Goal: Book appointment/travel/reservation

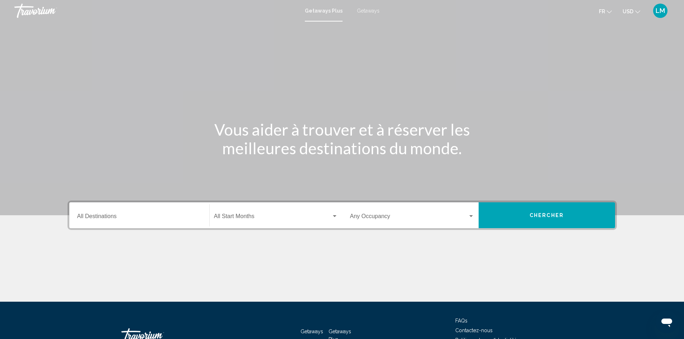
click at [362, 10] on span "Getaways" at bounding box center [368, 11] width 23 height 6
click at [140, 215] on input "Destination All Destinations" at bounding box center [139, 218] width 124 height 6
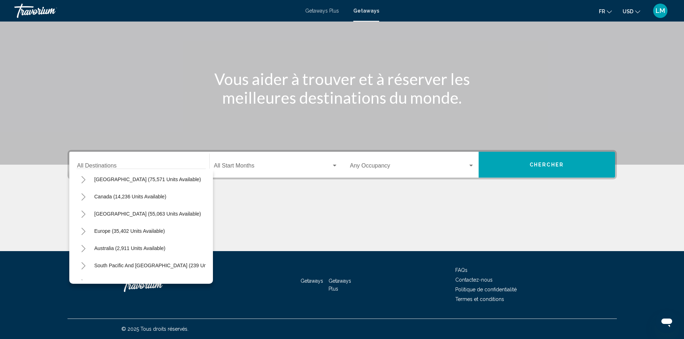
scroll to position [43, 0]
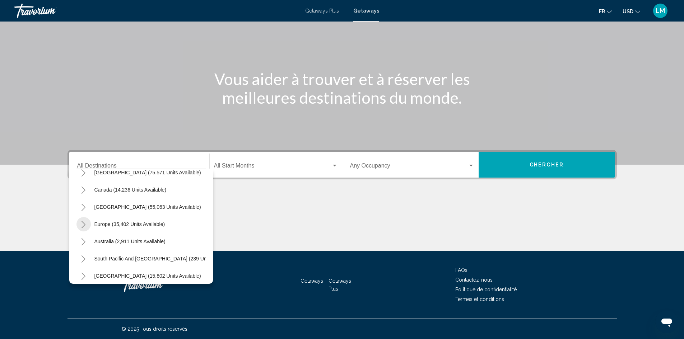
click at [83, 223] on icon "Toggle Europe (35,402 units available)" at bounding box center [83, 224] width 4 height 7
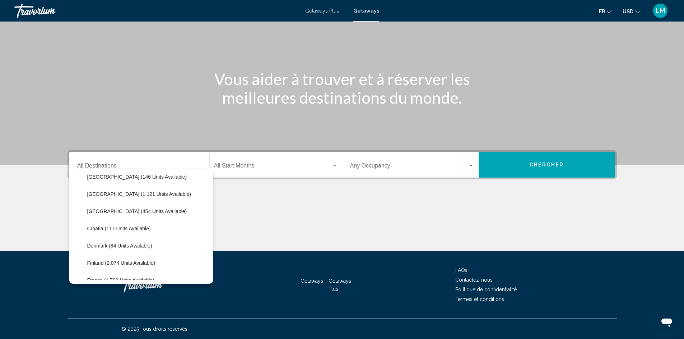
scroll to position [115, 0]
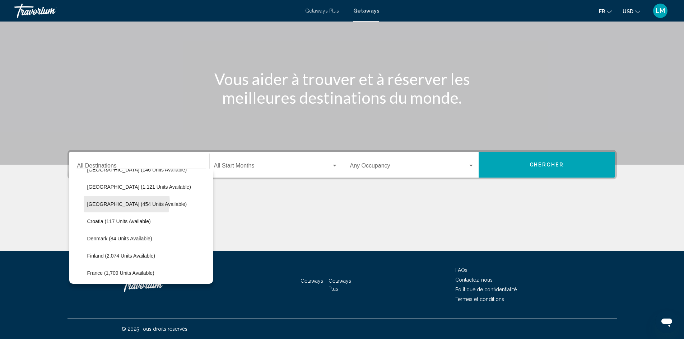
click at [126, 202] on span "[GEOGRAPHIC_DATA] (454 units available)" at bounding box center [137, 204] width 100 height 6
type input "**********"
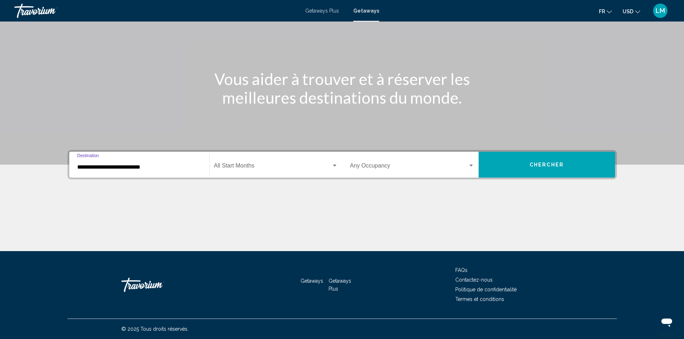
click at [254, 164] on span "Search widget" at bounding box center [272, 167] width 117 height 6
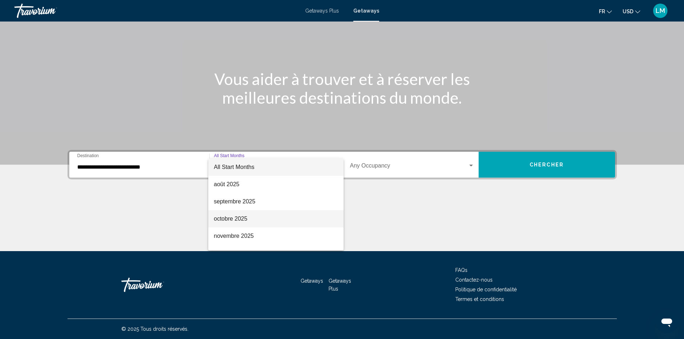
click at [243, 220] on span "octobre 2025" at bounding box center [276, 218] width 124 height 17
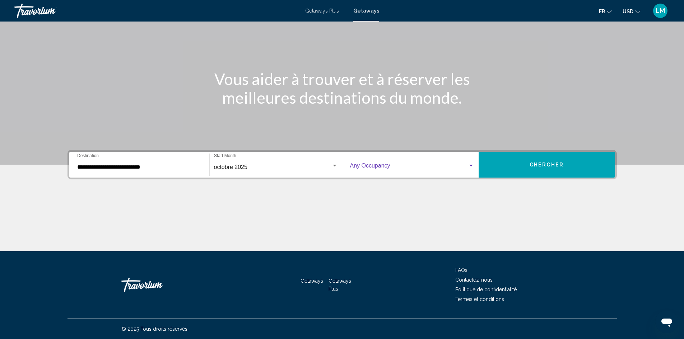
click at [402, 168] on span "Search widget" at bounding box center [409, 167] width 118 height 6
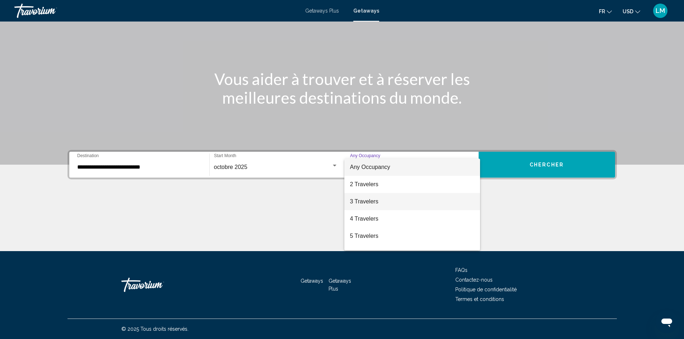
click at [369, 200] on span "3 Travelers" at bounding box center [412, 201] width 124 height 17
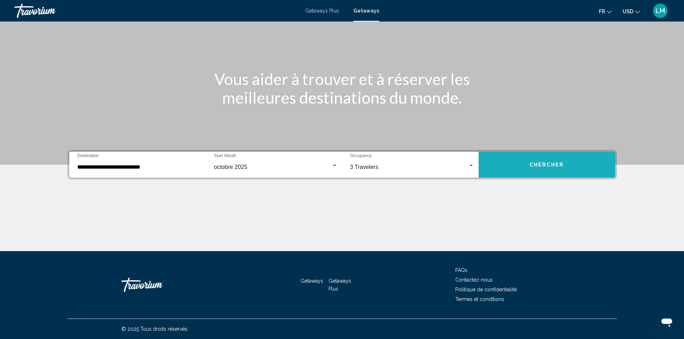
click at [528, 164] on button "Chercher" at bounding box center [546, 165] width 136 height 26
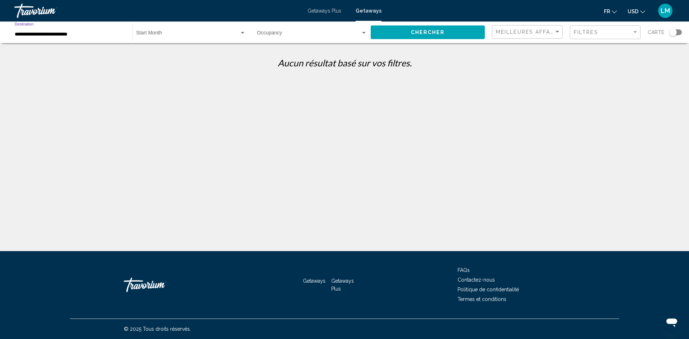
click at [86, 33] on input "**********" at bounding box center [70, 35] width 110 height 6
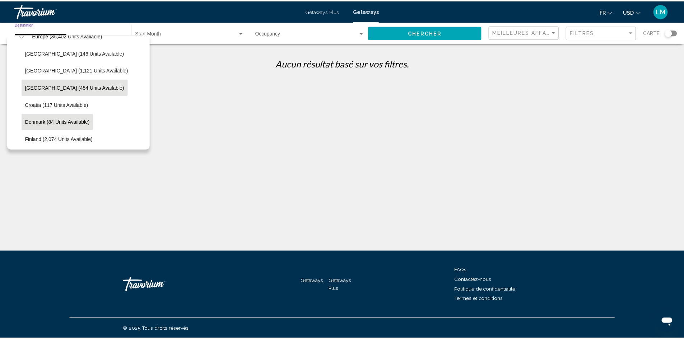
scroll to position [133, 0]
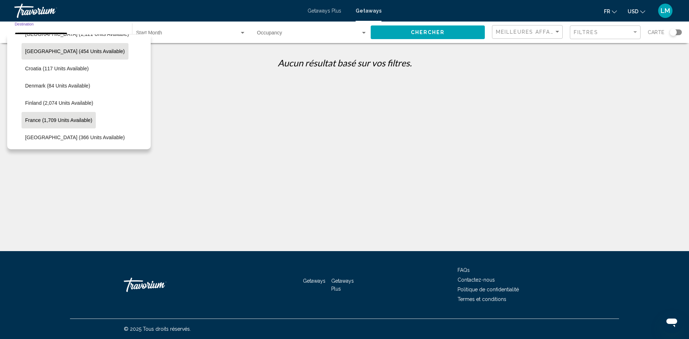
click at [70, 117] on button "France (1,709 units available)" at bounding box center [59, 120] width 74 height 17
type input "**********"
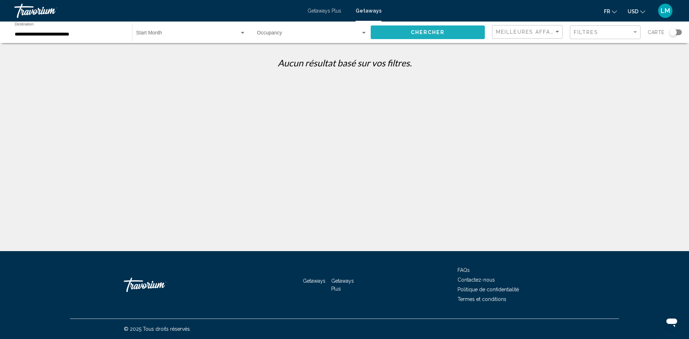
click at [429, 36] on button "Chercher" at bounding box center [428, 31] width 114 height 13
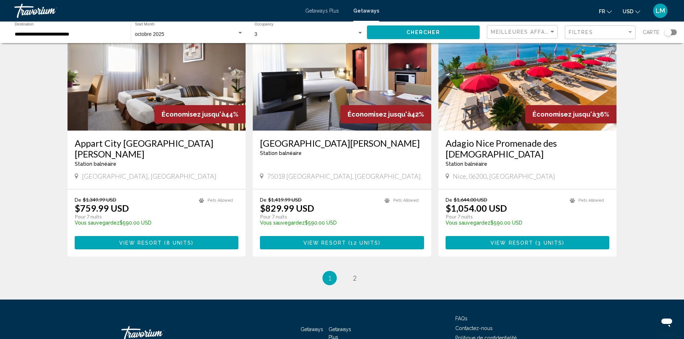
scroll to position [831, 0]
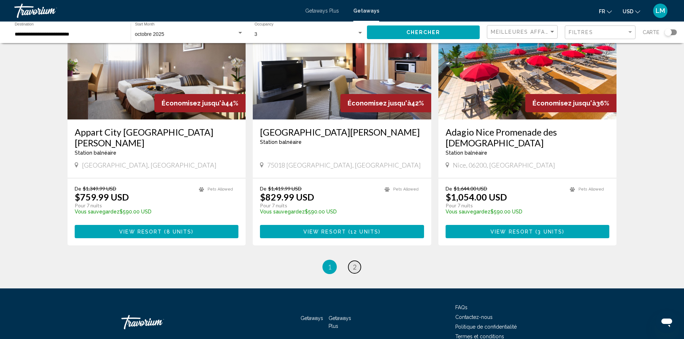
click at [353, 263] on span "2" at bounding box center [355, 267] width 4 height 8
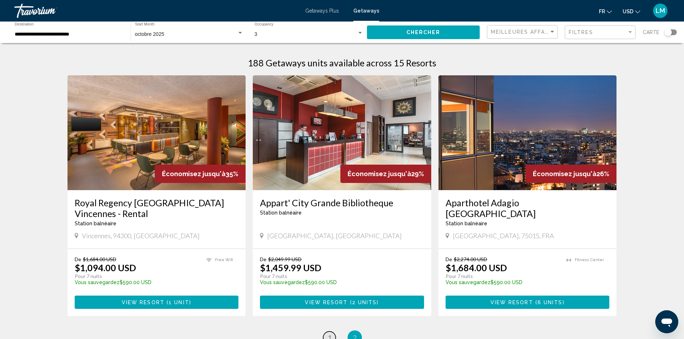
click at [329, 334] on span "1" at bounding box center [330, 338] width 4 height 8
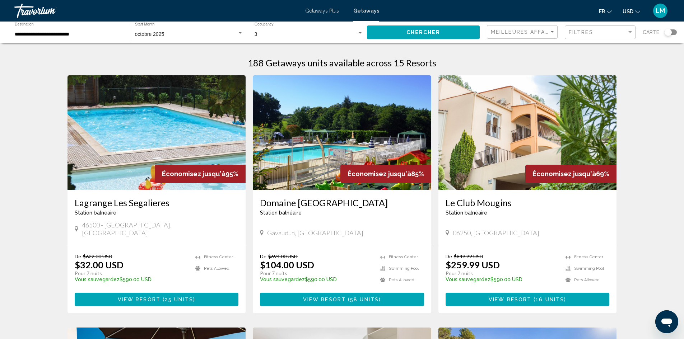
click at [169, 157] on img "Main content" at bounding box center [156, 132] width 178 height 115
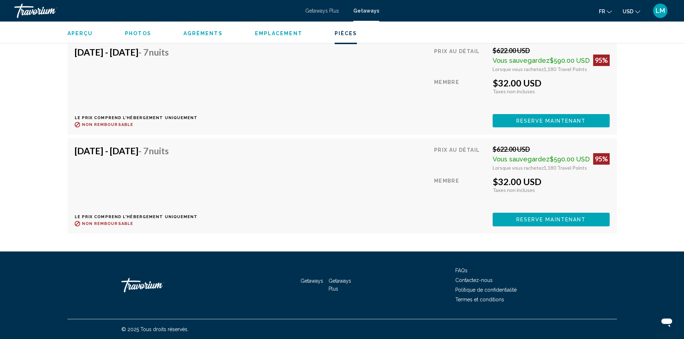
scroll to position [2126, 0]
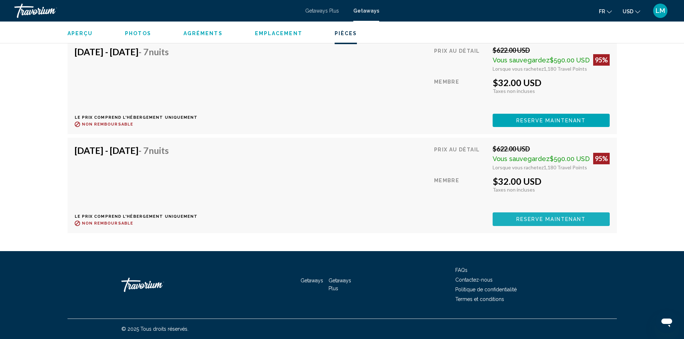
click at [537, 218] on span "Reserve maintenant" at bounding box center [551, 220] width 70 height 6
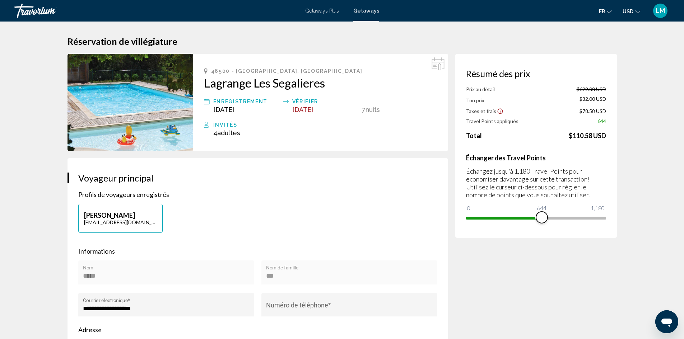
drag, startPoint x: 599, startPoint y: 218, endPoint x: 542, endPoint y: 221, distance: 57.1
click at [542, 221] on span "Main content" at bounding box center [541, 217] width 11 height 11
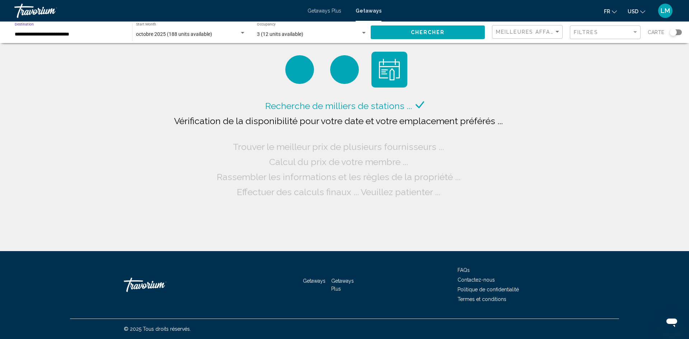
click at [94, 32] on input "**********" at bounding box center [70, 35] width 110 height 6
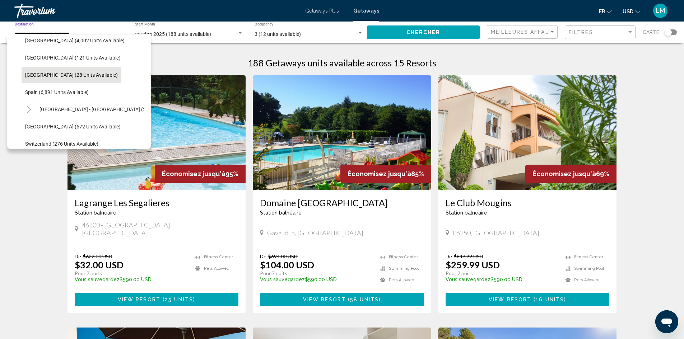
scroll to position [346, 0]
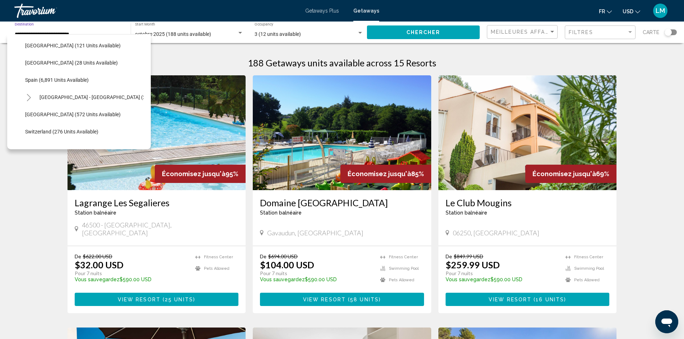
click at [29, 97] on icon "Toggle Spain - Canary Islands (2,535 units available)" at bounding box center [28, 97] width 5 height 7
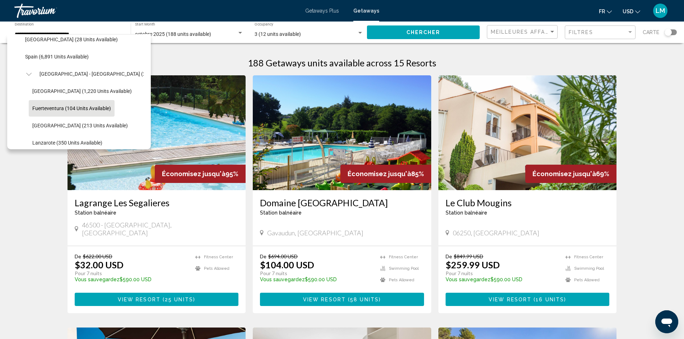
scroll to position [382, 0]
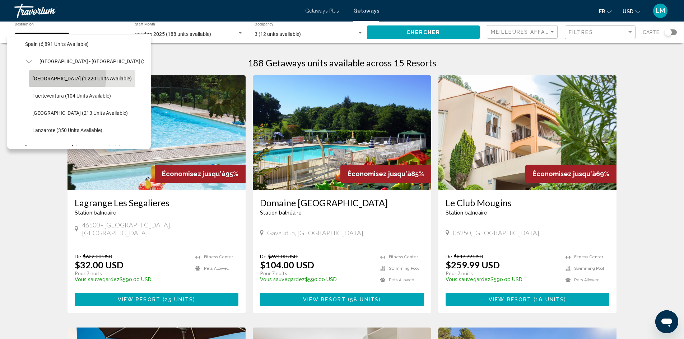
click at [65, 78] on span "[GEOGRAPHIC_DATA] (1,220 units available)" at bounding box center [81, 79] width 99 height 6
type input "**********"
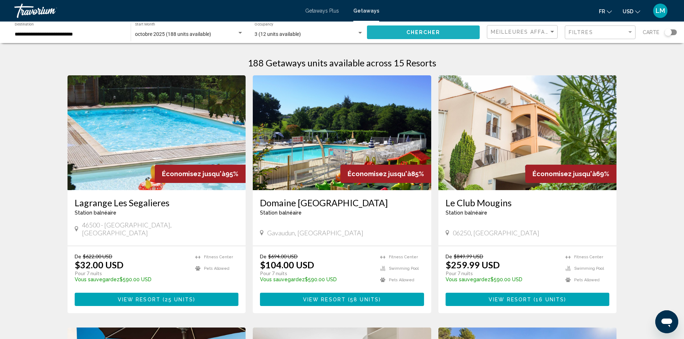
click at [410, 32] on span "Chercher" at bounding box center [423, 33] width 34 height 6
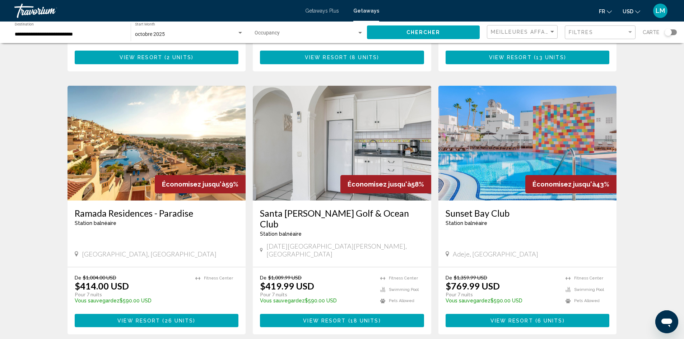
scroll to position [443, 0]
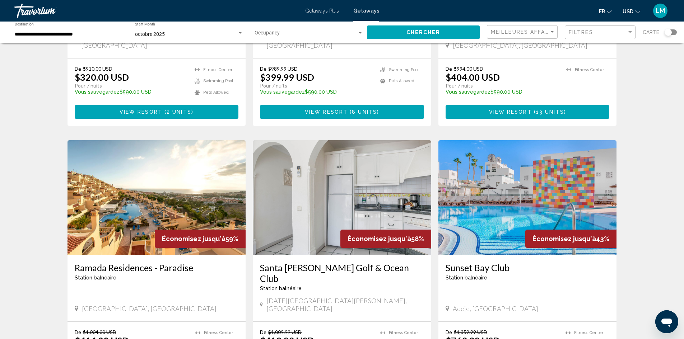
click at [174, 192] on img "Main content" at bounding box center [156, 197] width 178 height 115
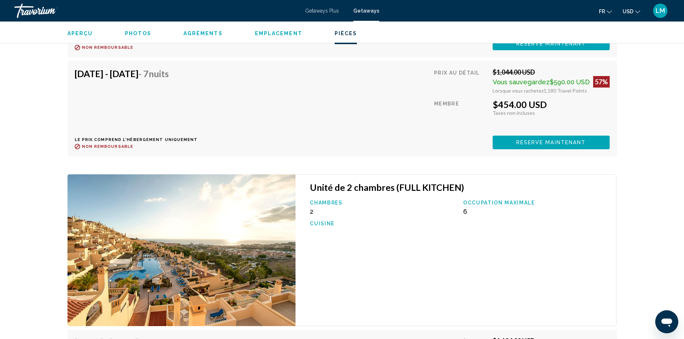
scroll to position [1615, 0]
